Goal: Find specific page/section: Find specific page/section

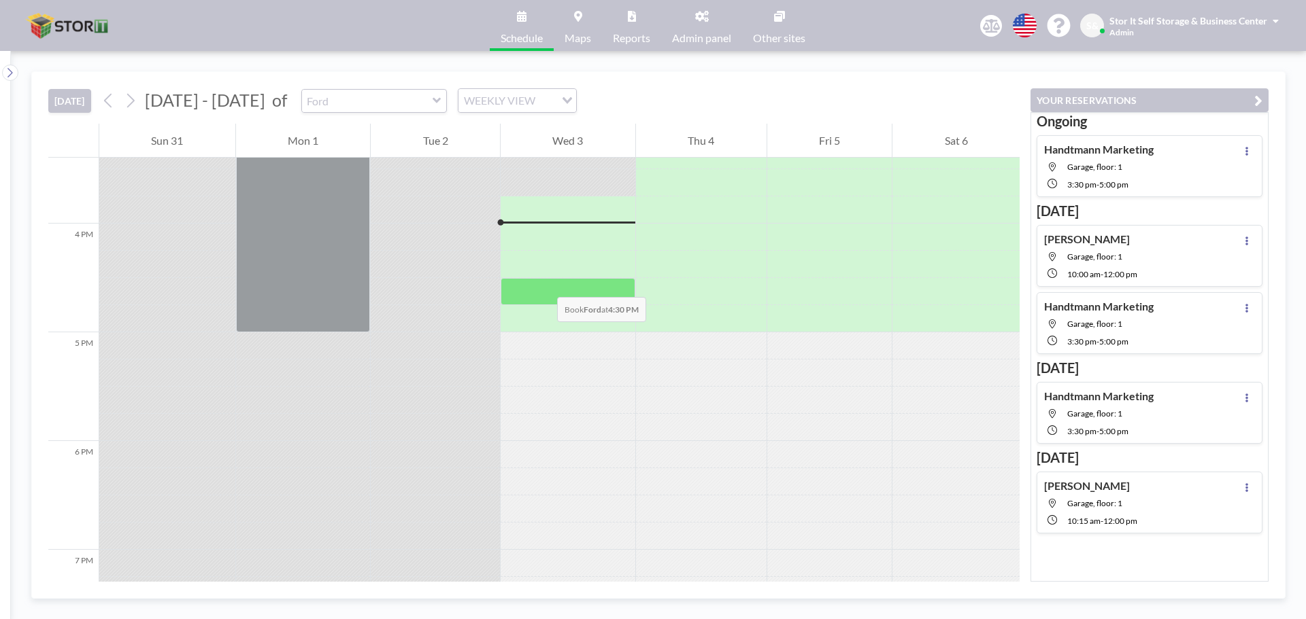
scroll to position [1686, 0]
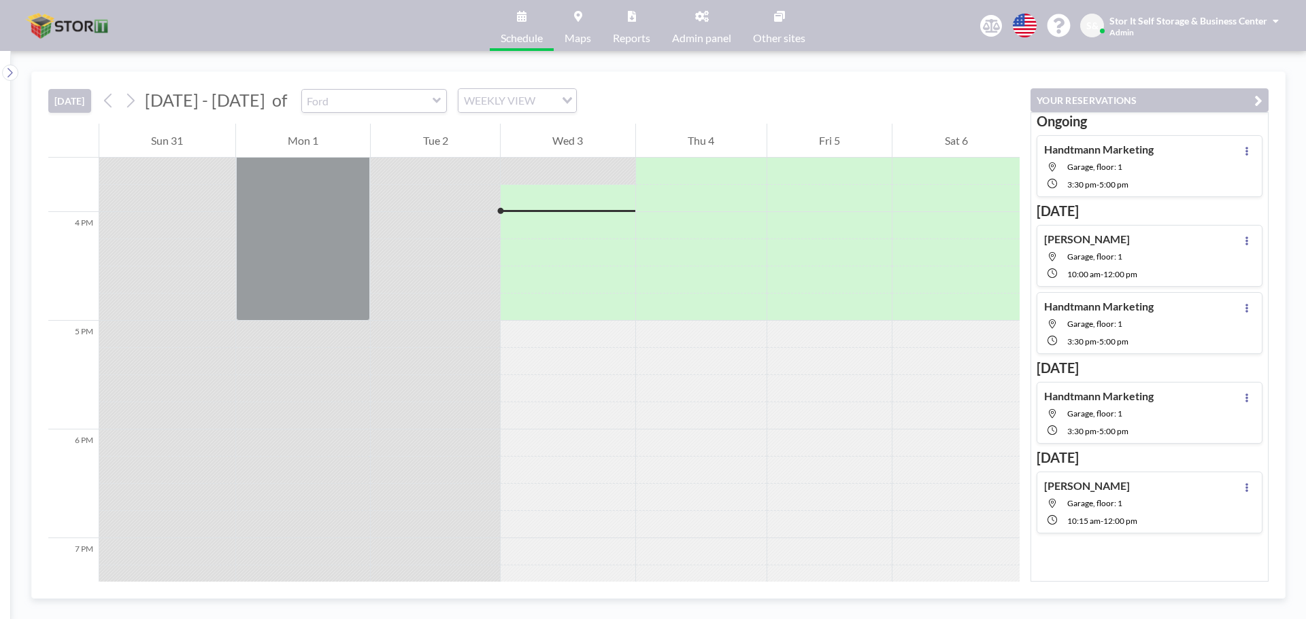
click at [641, 22] on link "Reports" at bounding box center [631, 25] width 59 height 51
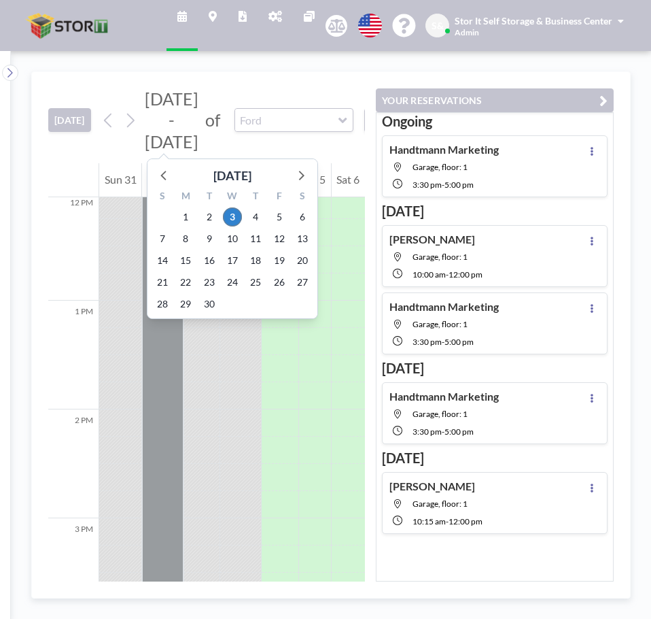
scroll to position [1306, 0]
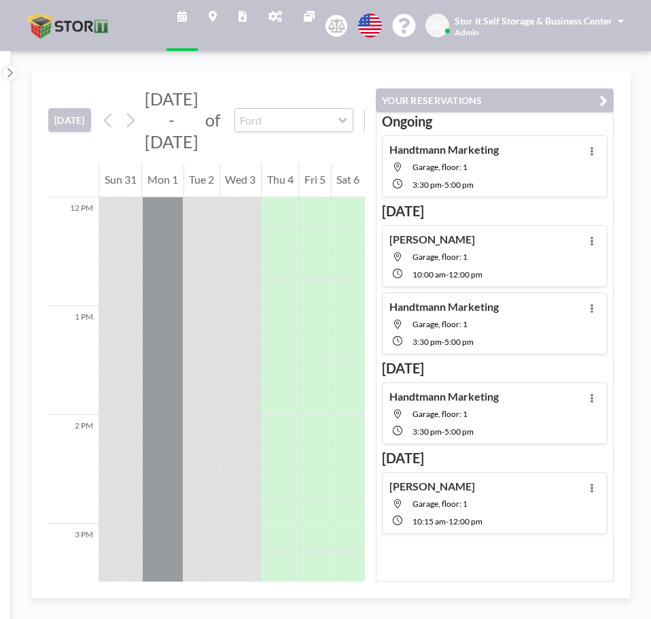
click at [202, 16] on link "Maps" at bounding box center [213, 25] width 30 height 51
